Goal: Task Accomplishment & Management: Use online tool/utility

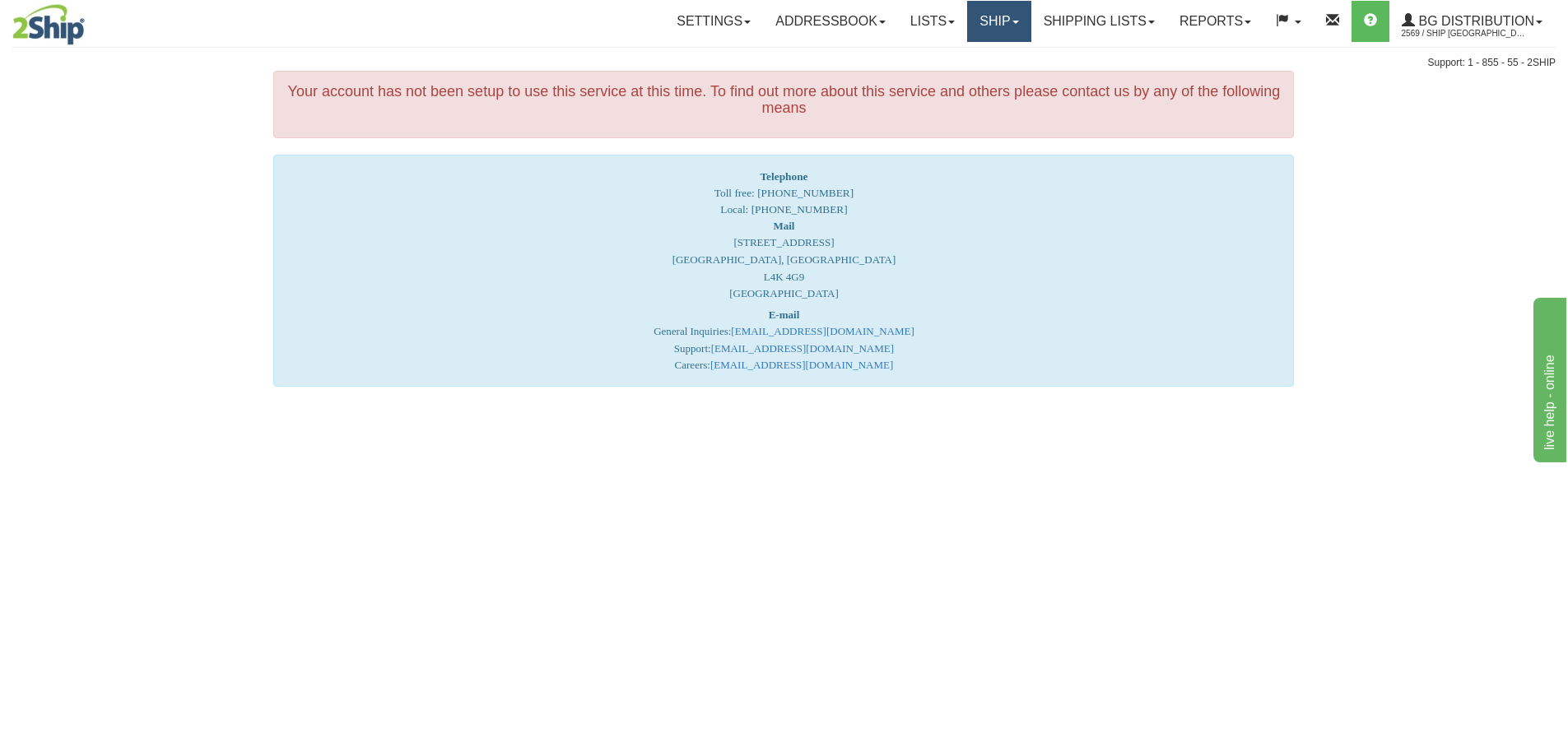
click at [996, 22] on link "Ship" at bounding box center [999, 21] width 63 height 41
click at [988, 57] on link "Ship Screen" at bounding box center [965, 58] width 130 height 21
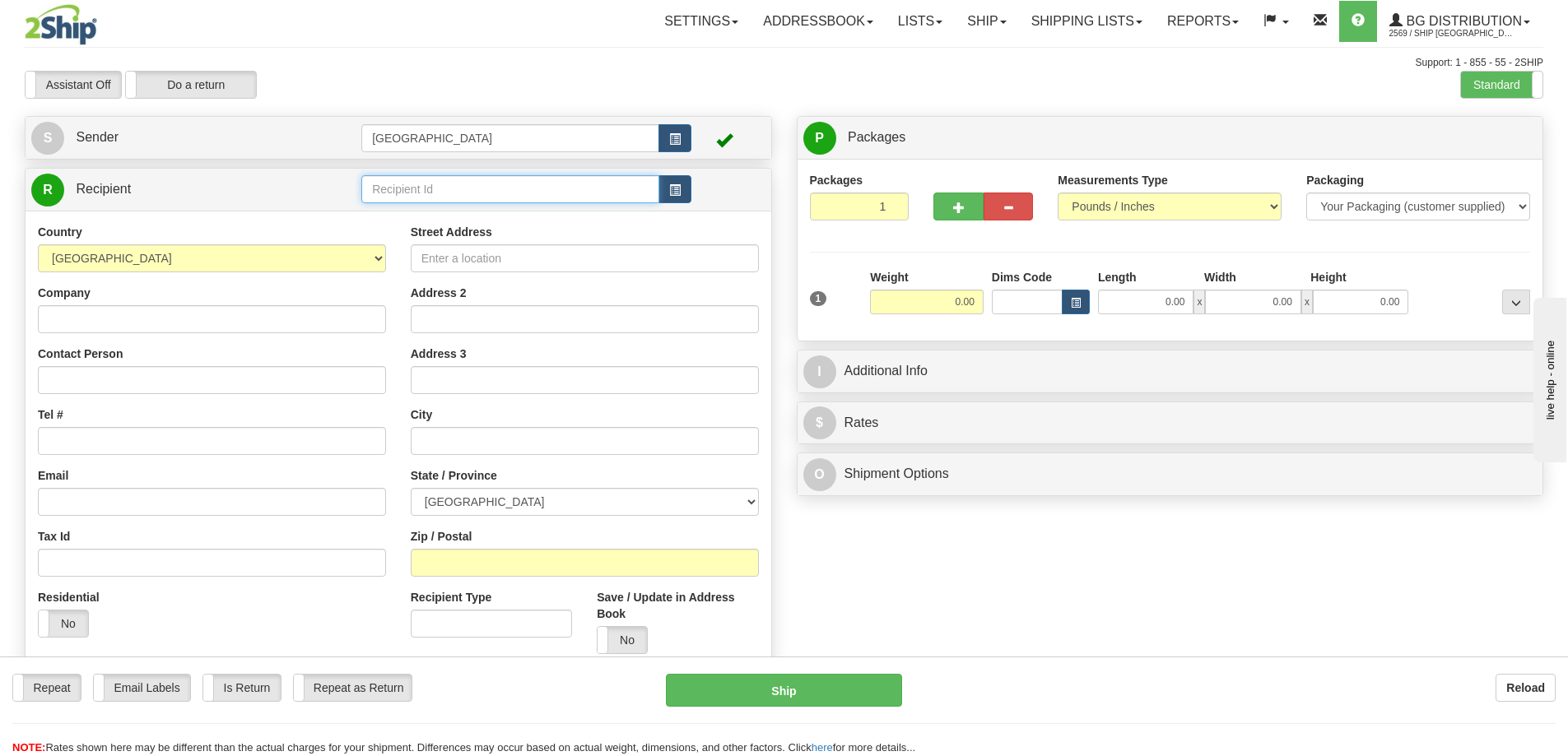
click at [435, 190] on input "text" at bounding box center [511, 189] width 298 height 28
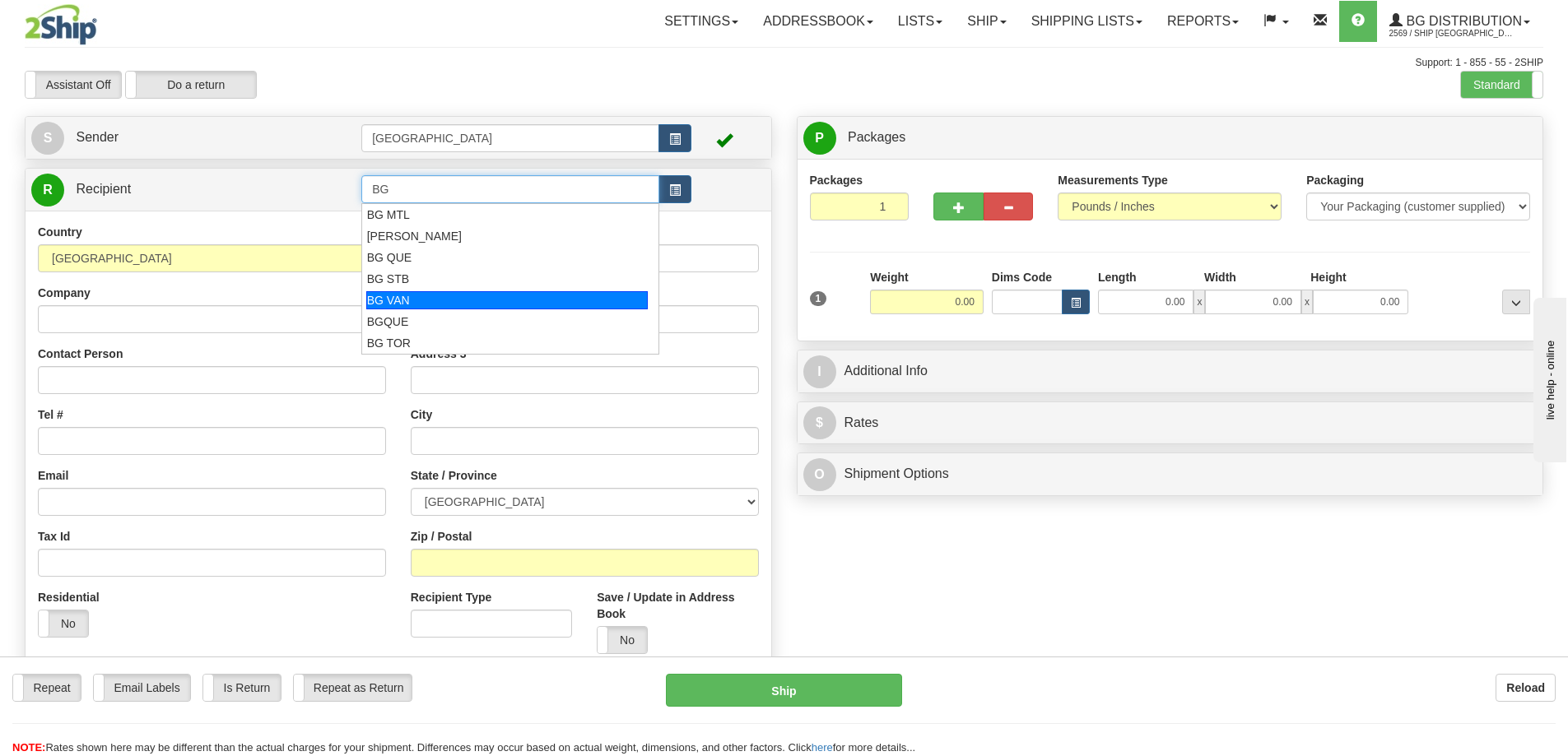
click at [393, 294] on div "BG VAN" at bounding box center [507, 300] width 282 height 18
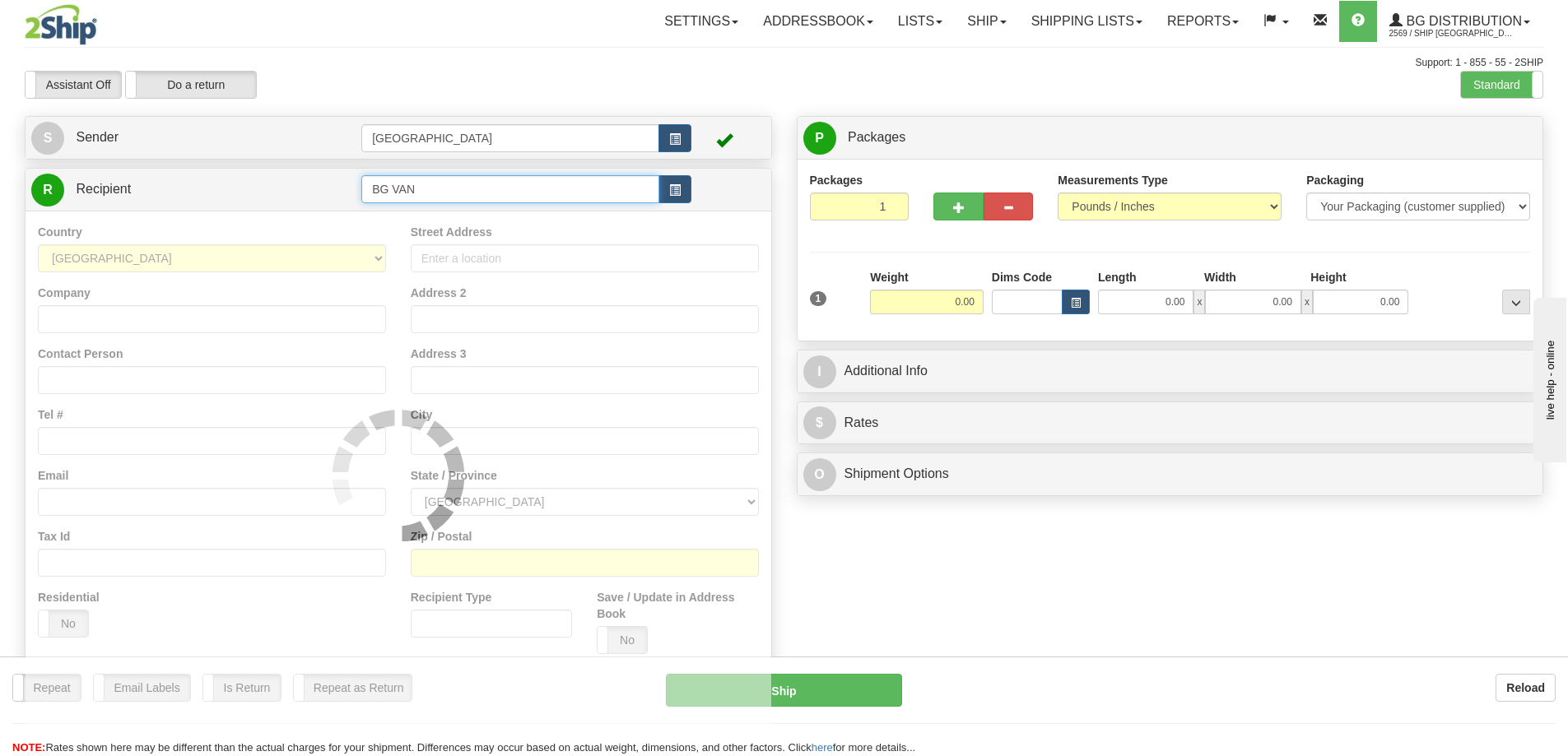
type input "BG VAN"
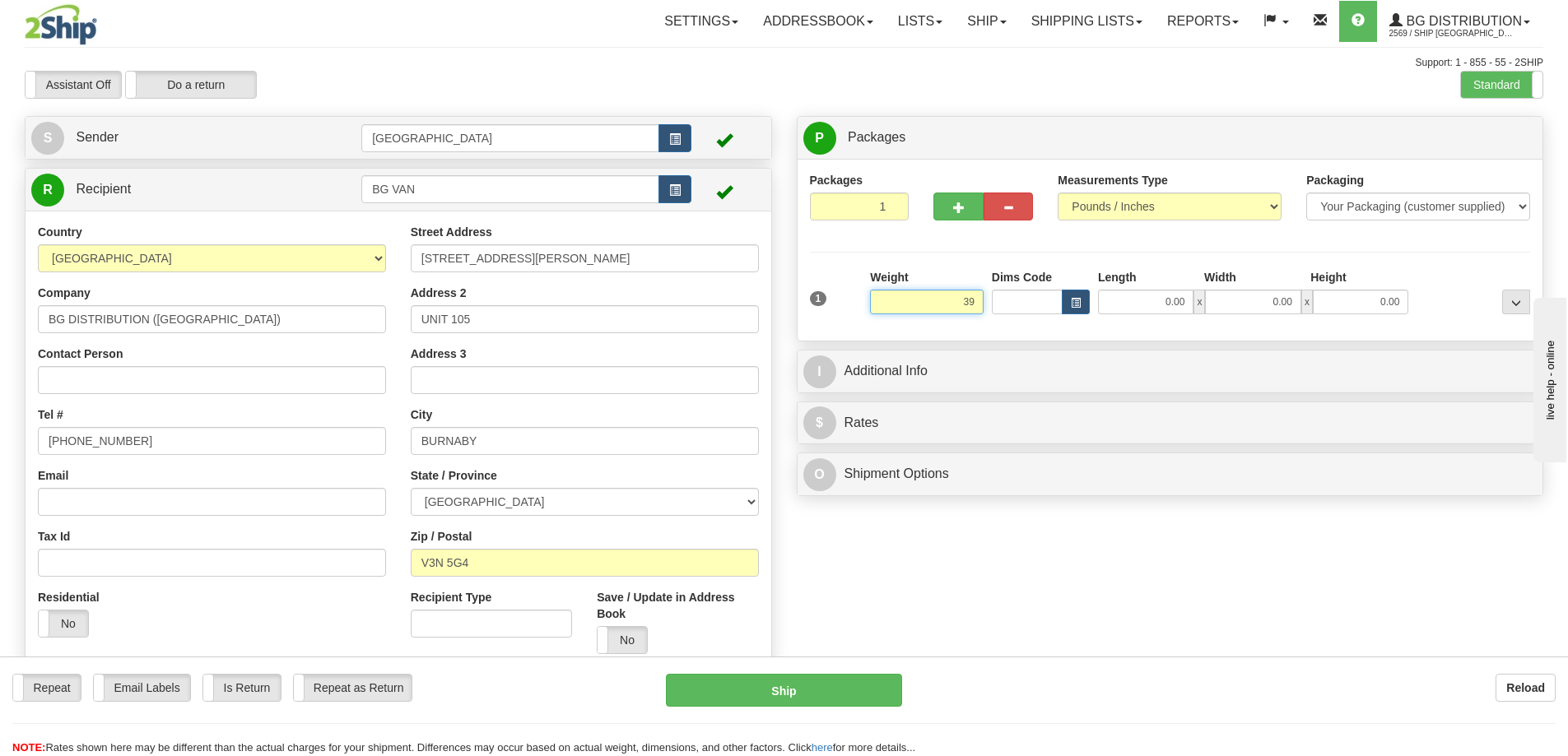
type input "39.00"
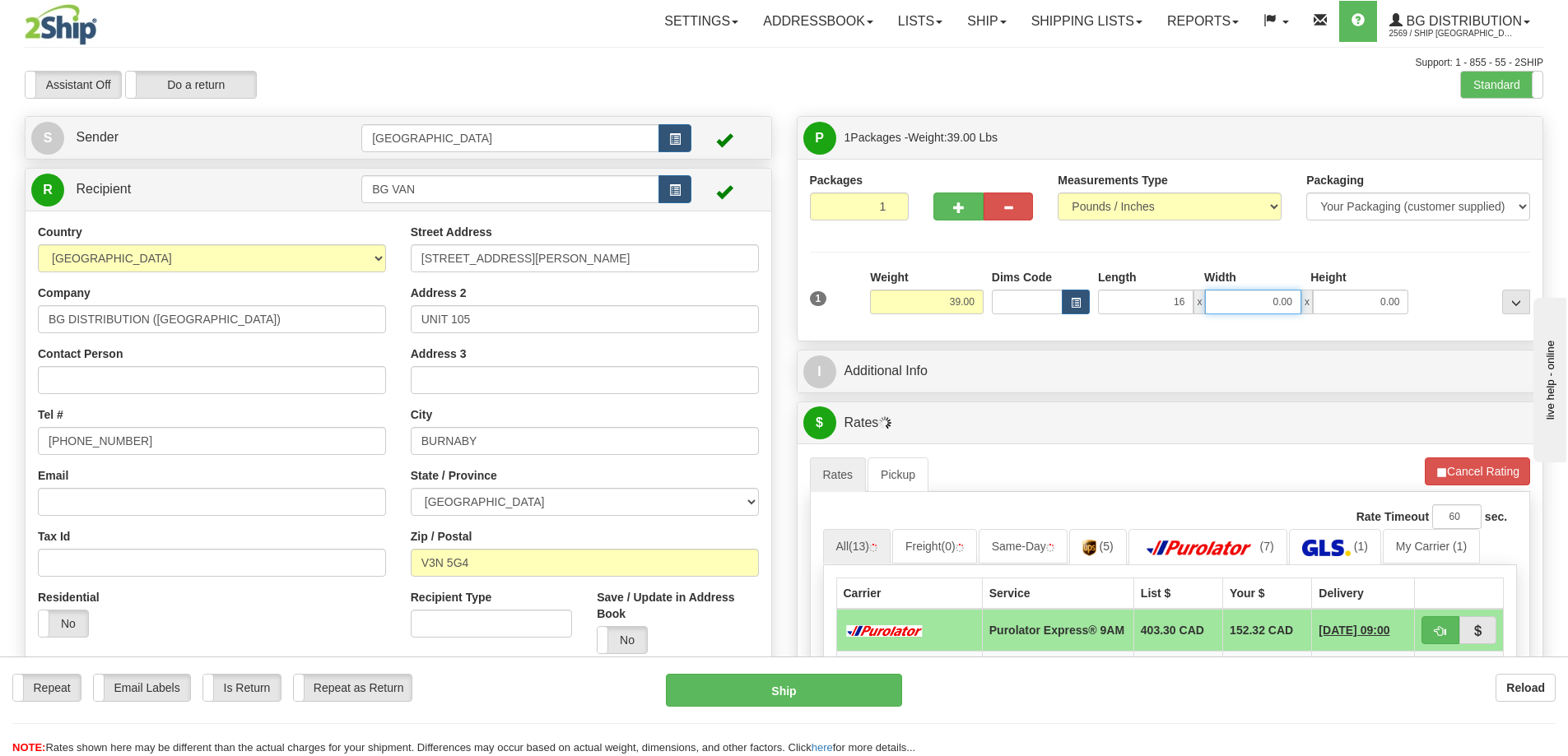
type input "16.00"
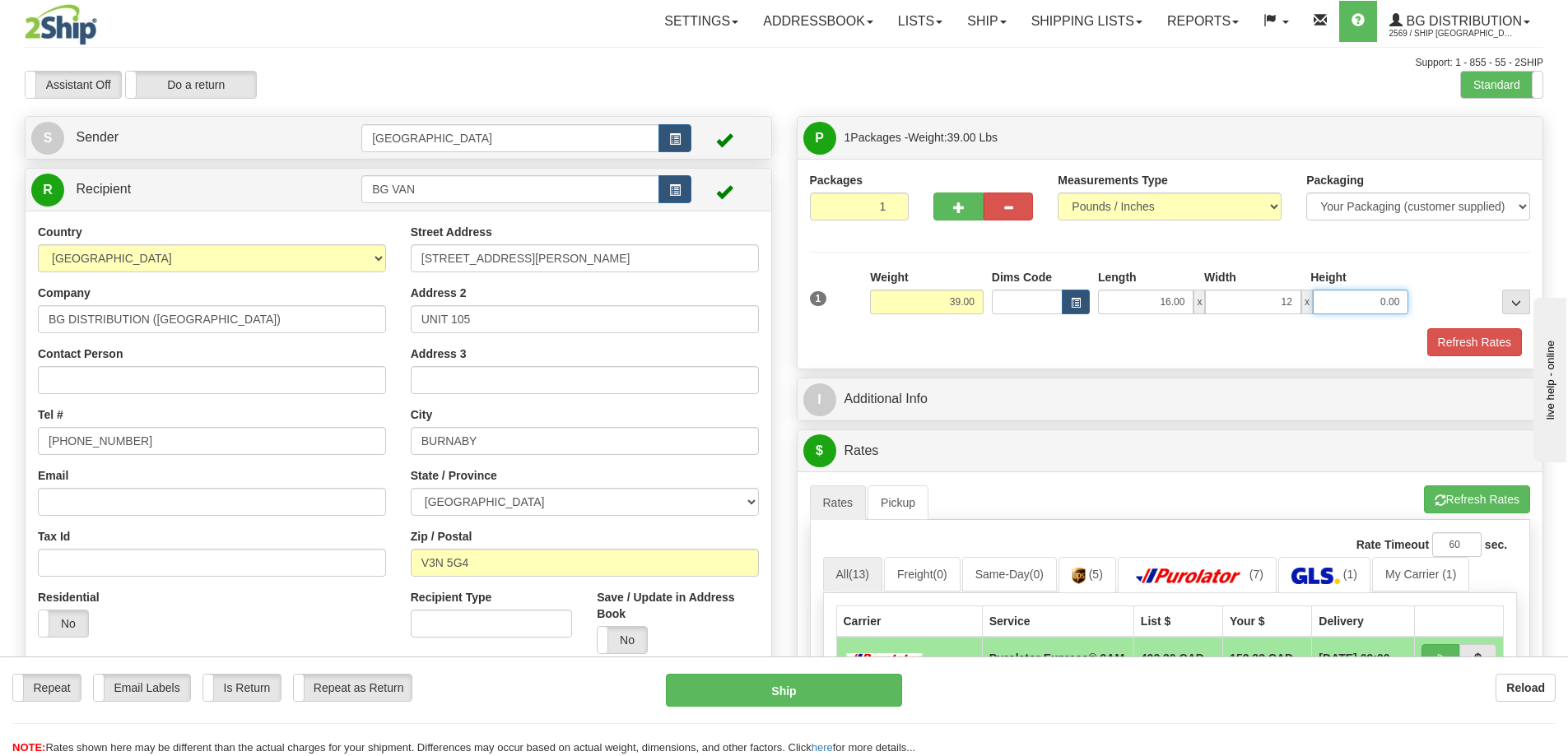
type input "12.00"
type input "9.00"
click at [1474, 339] on button "Refresh Rates" at bounding box center [1474, 341] width 94 height 28
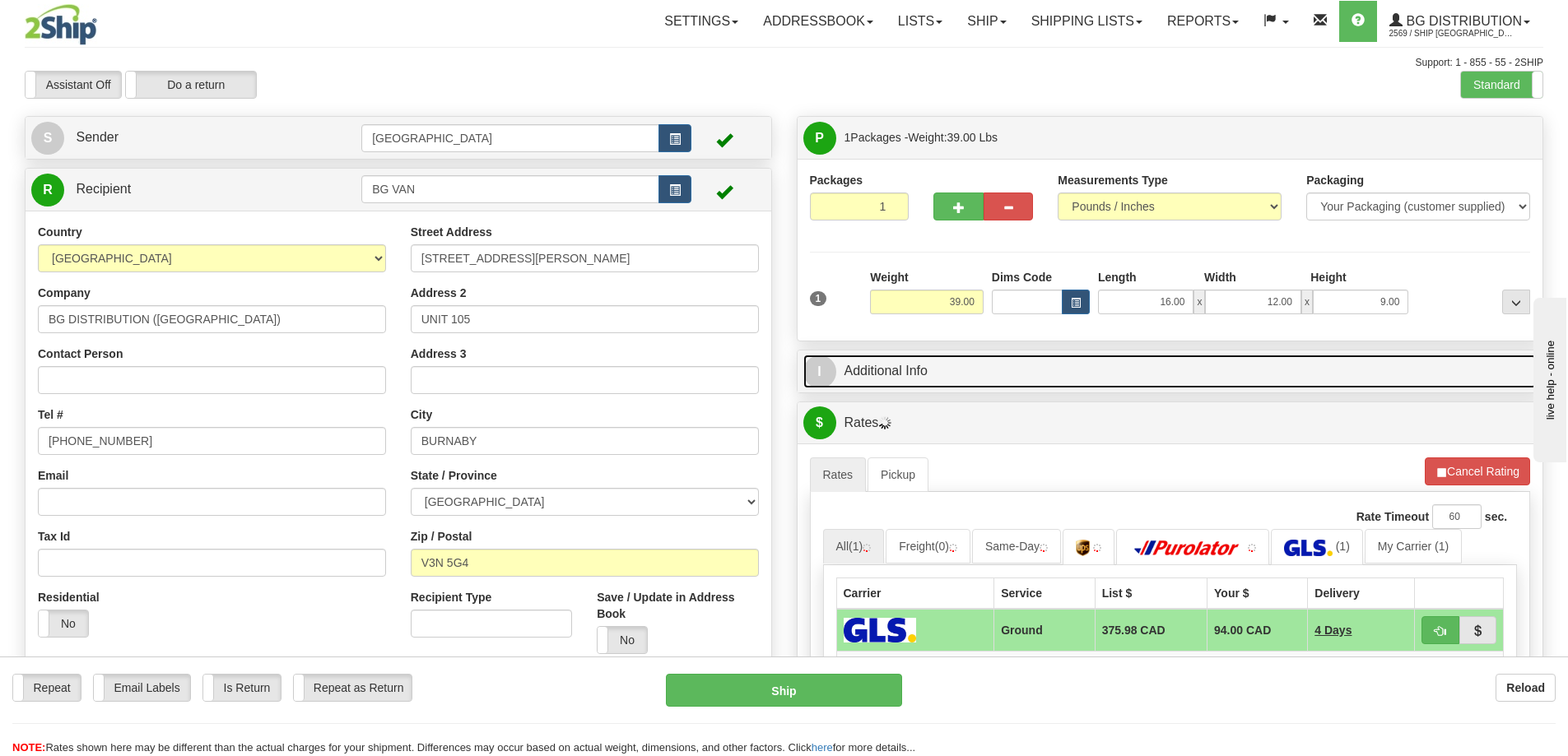
click at [1018, 367] on link "I Additional Info" at bounding box center [1170, 371] width 734 height 34
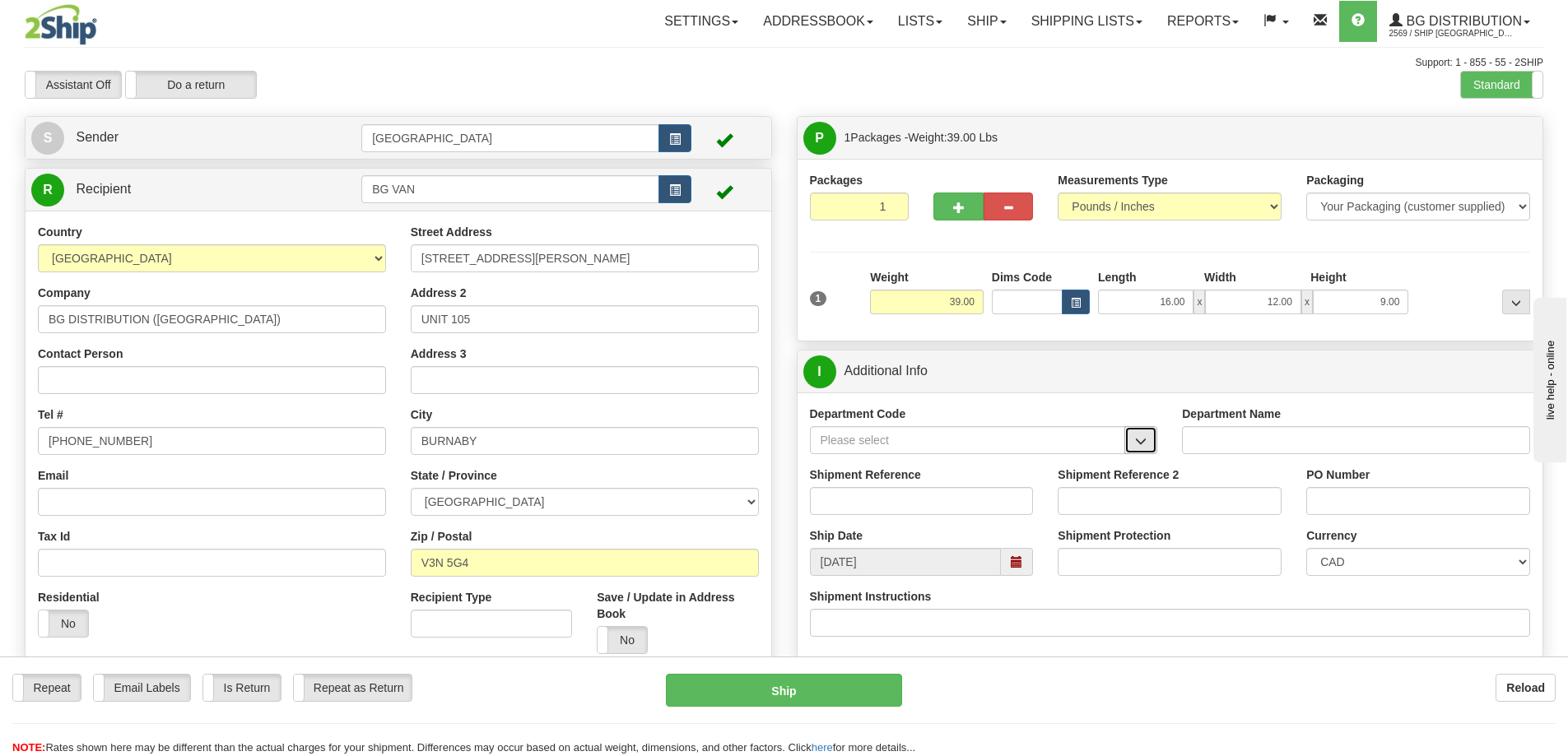
click at [1136, 438] on span "button" at bounding box center [1141, 441] width 12 height 11
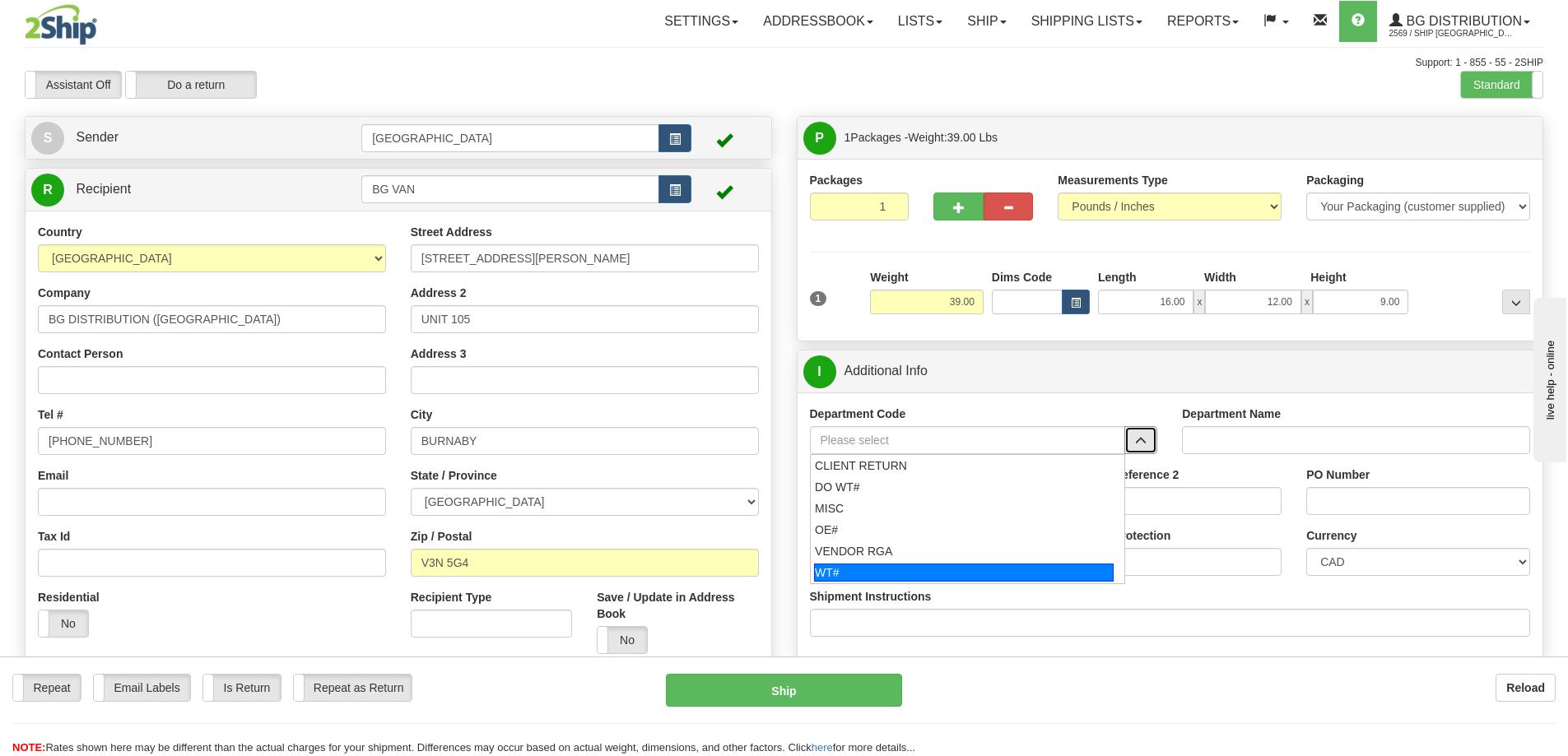
click at [889, 570] on div "WT#" at bounding box center [963, 572] width 299 height 18
type input "WT#"
type input "WAREHOUSE TRANSFERS"
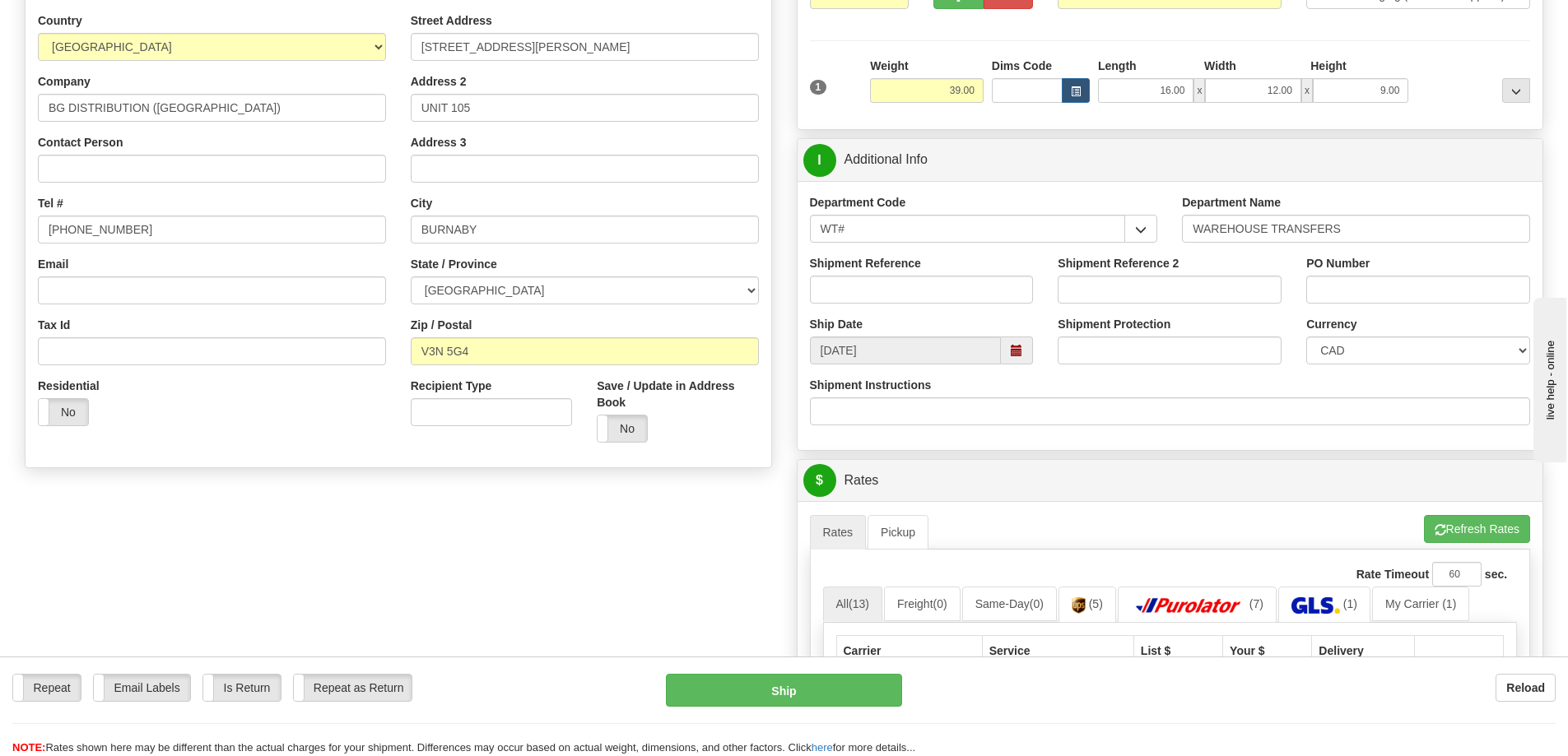
scroll to position [329, 0]
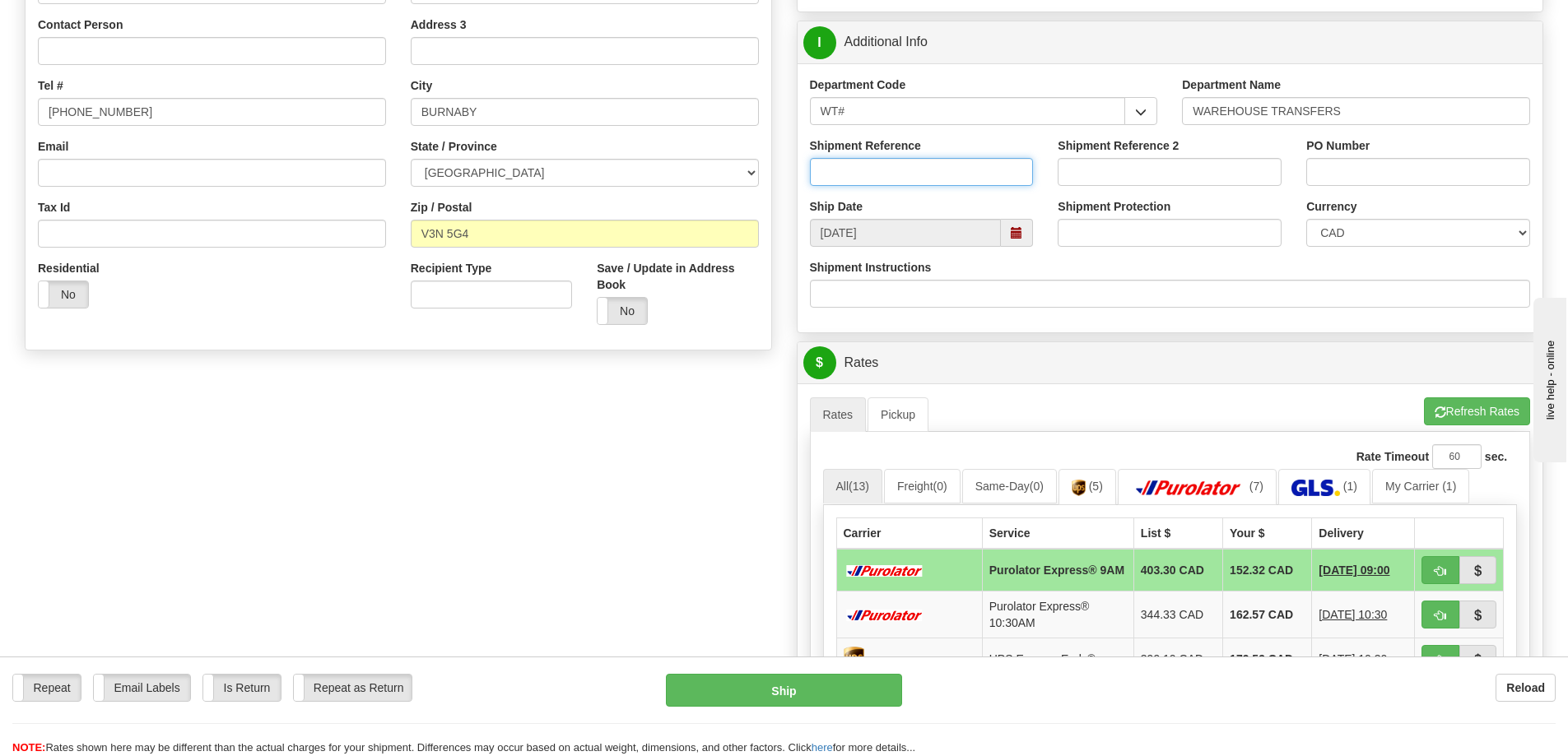
click at [967, 167] on input "Shipment Reference" at bounding box center [922, 171] width 224 height 28
type input "166108-00"
drag, startPoint x: 1329, startPoint y: 169, endPoint x: 1342, endPoint y: 185, distance: 20.6
click at [1329, 169] on input "PO Number" at bounding box center [1418, 171] width 224 height 28
type input "N/A"
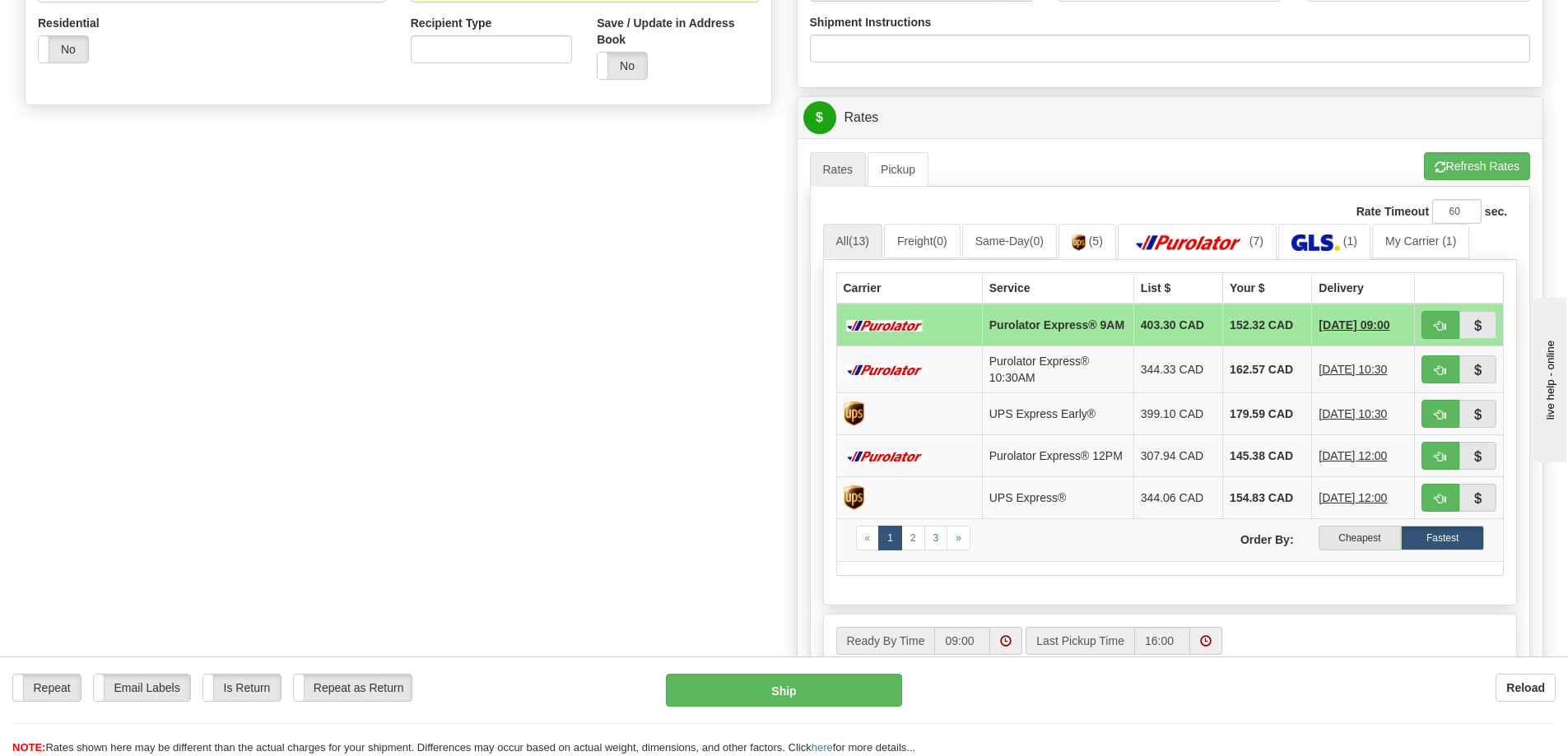
scroll to position [576, 0]
click at [1341, 546] on label "Cheapest" at bounding box center [1359, 537] width 83 height 25
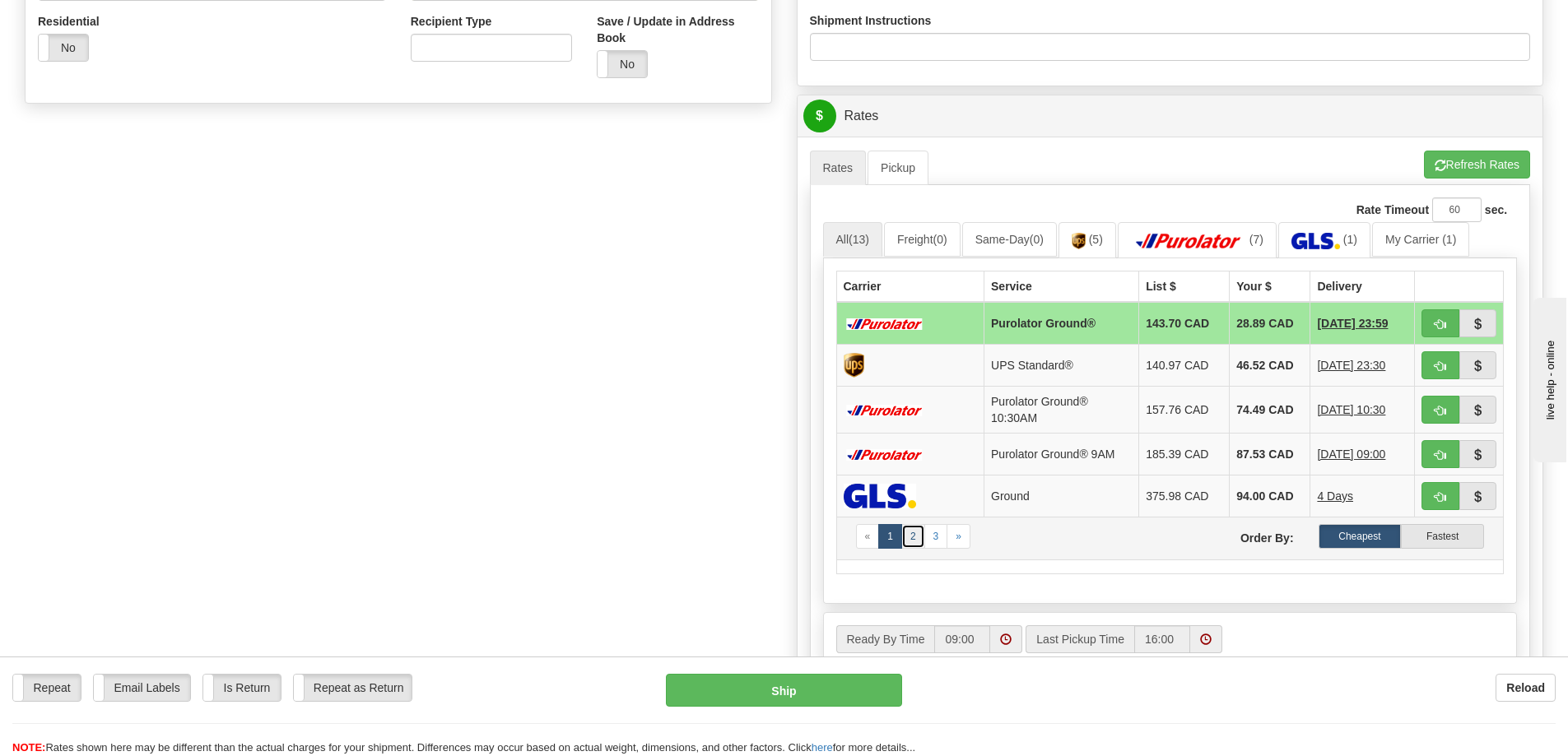
click at [913, 534] on link "2" at bounding box center [913, 537] width 24 height 25
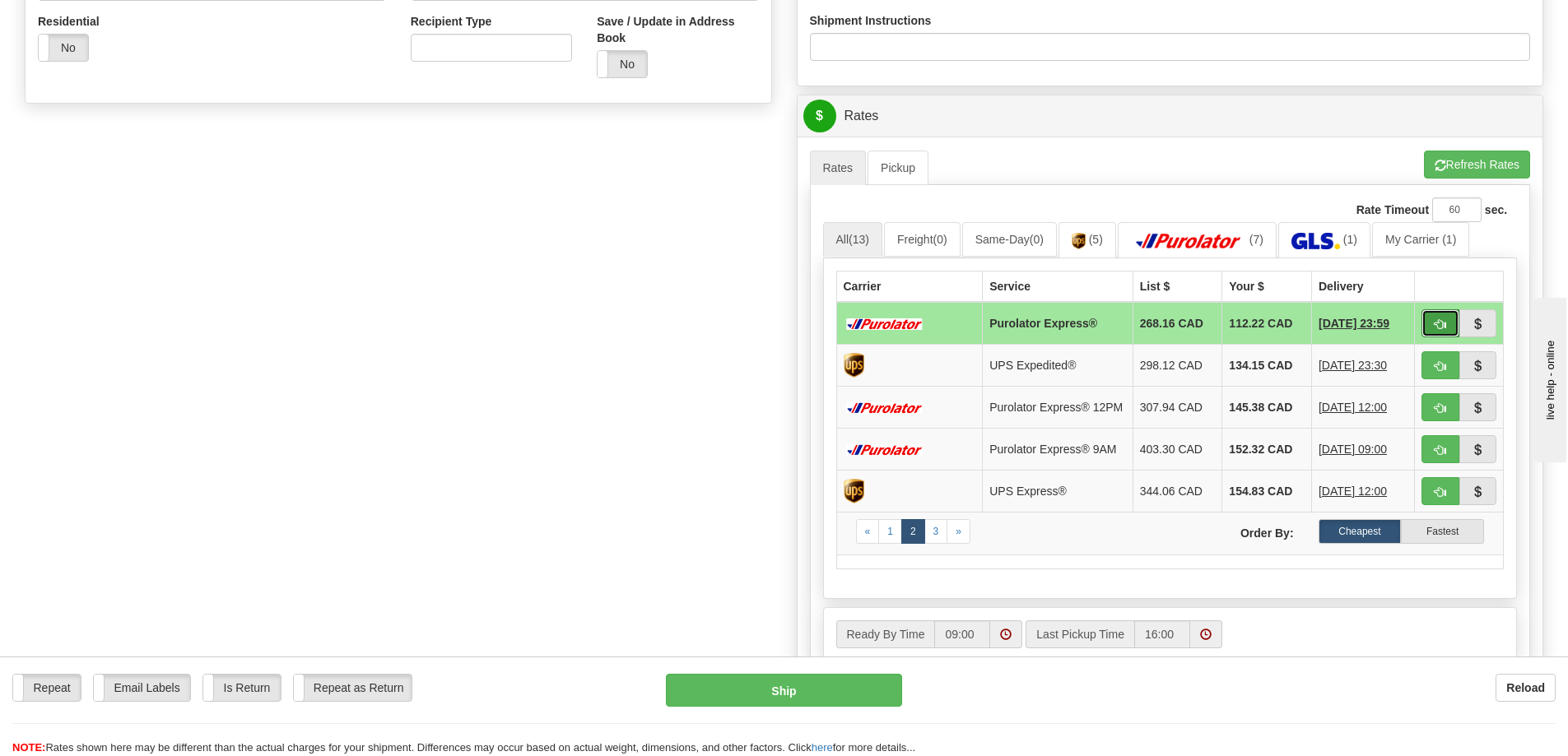
click at [1437, 321] on span "button" at bounding box center [1440, 324] width 12 height 11
type input "202"
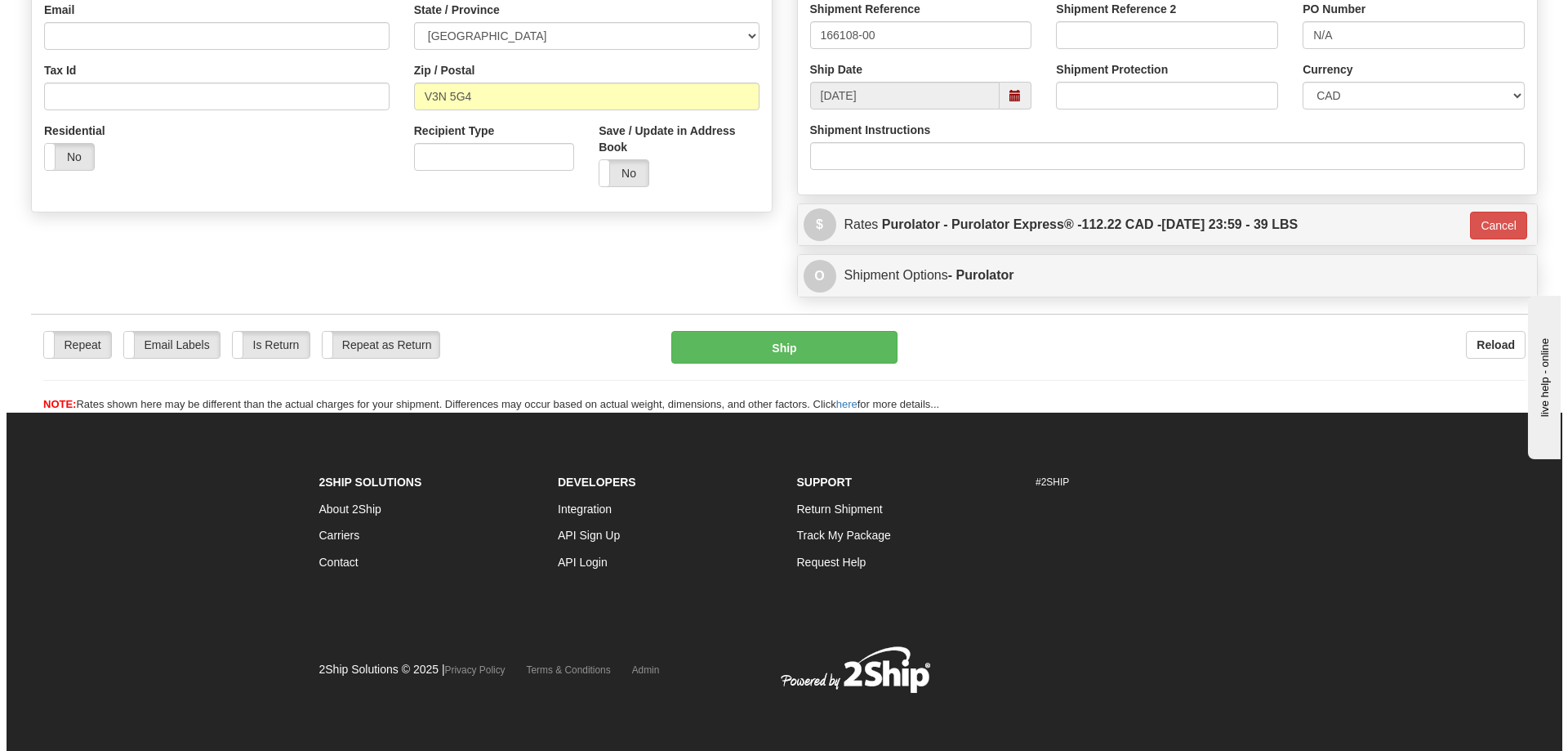
scroll to position [463, 0]
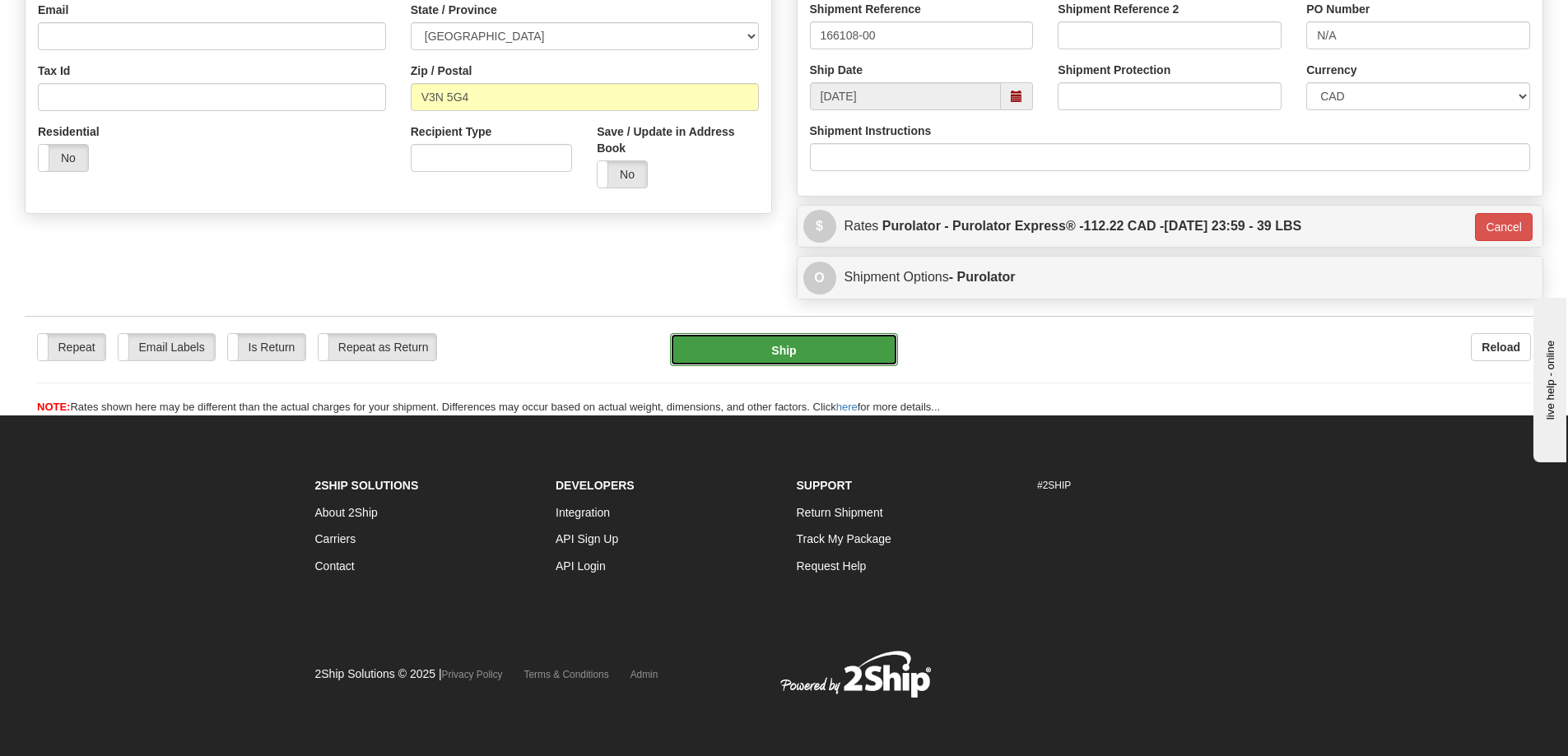
click at [803, 344] on button "Ship" at bounding box center [783, 349] width 228 height 33
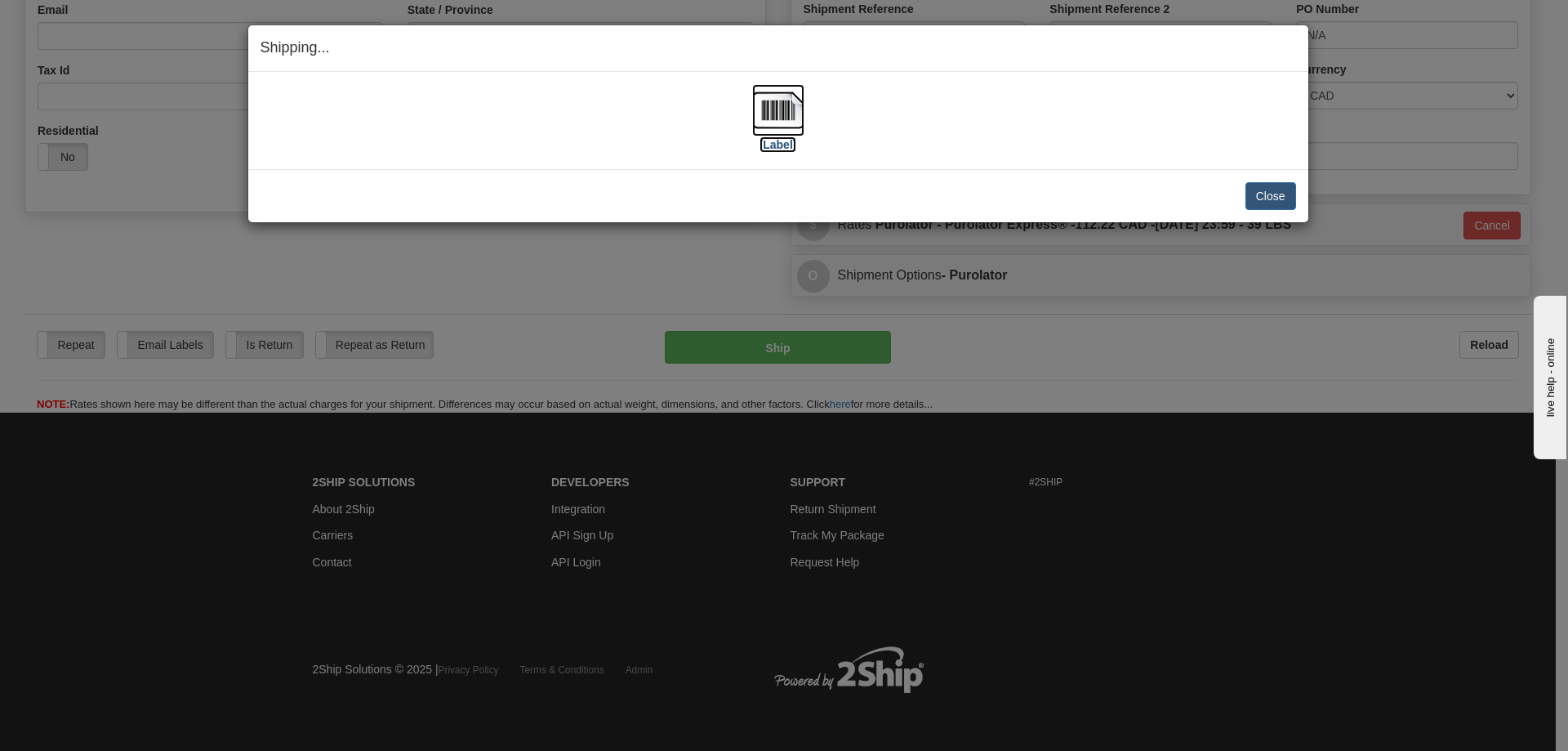
click at [780, 144] on label "[Label]" at bounding box center [778, 144] width 37 height 16
click at [1281, 201] on button "Close" at bounding box center [1271, 196] width 51 height 28
